Goal: Information Seeking & Learning: Learn about a topic

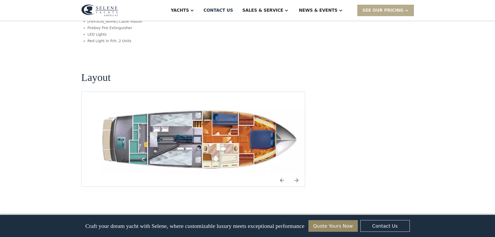
scroll to position [702, 0]
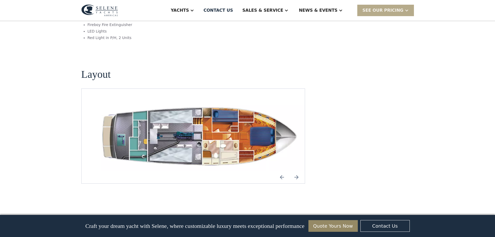
click at [280, 171] on img "Previous slide" at bounding box center [282, 177] width 12 height 12
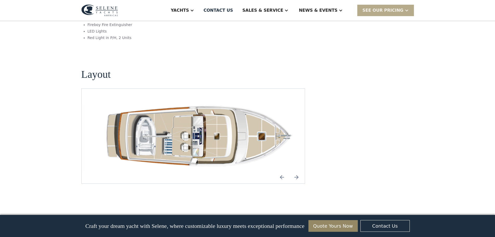
click at [294, 171] on img "Next slide" at bounding box center [297, 177] width 12 height 12
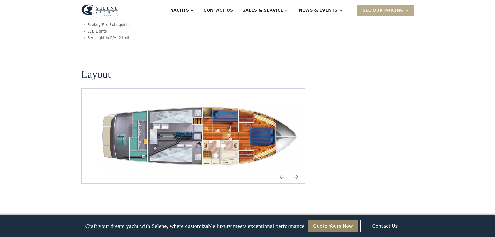
click at [284, 171] on img "Previous slide" at bounding box center [282, 177] width 12 height 12
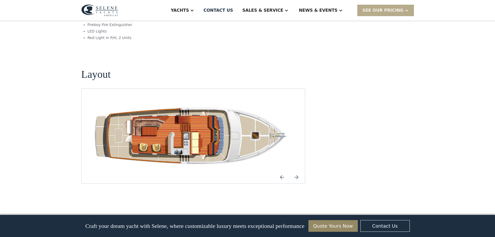
click at [305, 157] on div "No items found." at bounding box center [193, 135] width 224 height 95
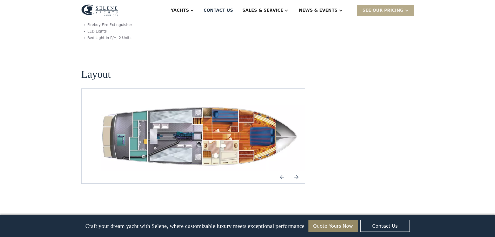
click at [298, 171] on img "Next slide" at bounding box center [297, 177] width 12 height 12
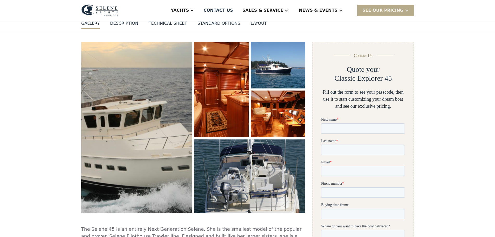
scroll to position [26, 0]
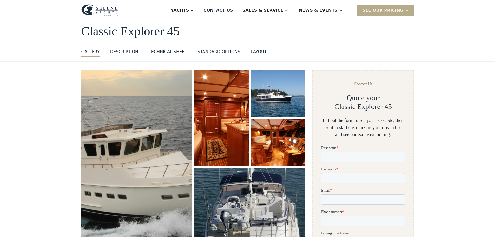
click at [206, 51] on div "standard options" at bounding box center [219, 52] width 43 height 6
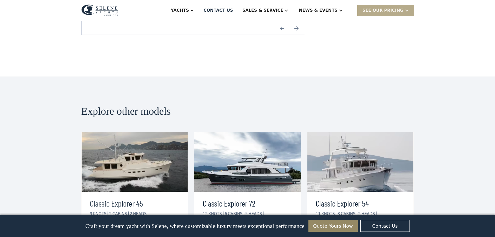
scroll to position [900, 0]
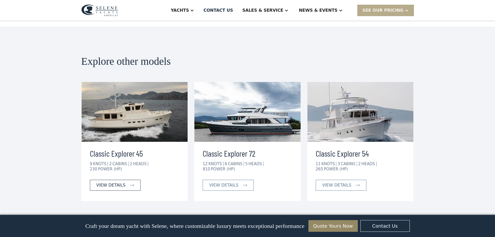
click at [121, 182] on div "view details" at bounding box center [110, 185] width 29 height 6
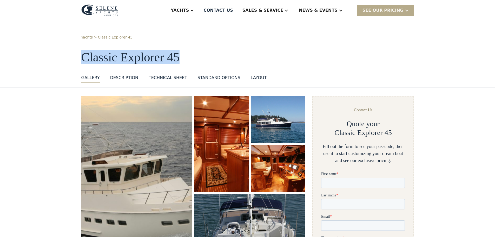
drag, startPoint x: 79, startPoint y: 56, endPoint x: 181, endPoint y: 60, distance: 102.6
click at [181, 60] on div "Yachts > Classic Explorer 45 Classic Explorer 45 GALLERY GALLERY VIRTUAL TOUR D…" at bounding box center [247, 54] width 495 height 67
copy h1 "Classic Explorer 45"
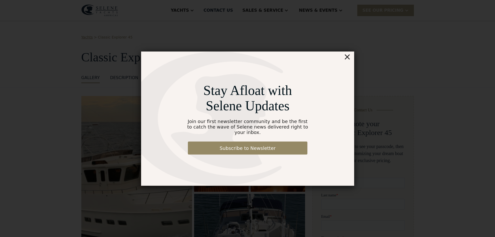
click at [348, 60] on div "×" at bounding box center [348, 56] width 8 height 10
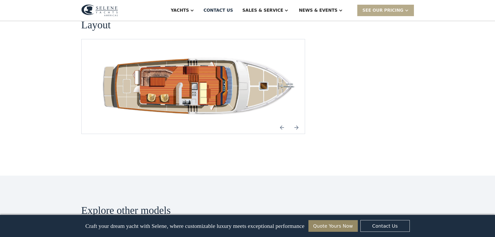
scroll to position [730, 0]
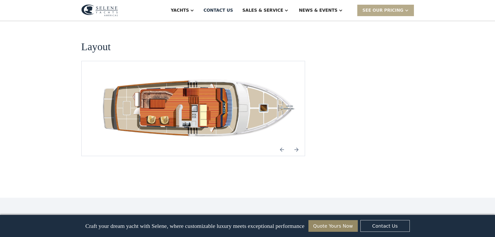
scroll to position [26, 0]
